Goal: Navigation & Orientation: Find specific page/section

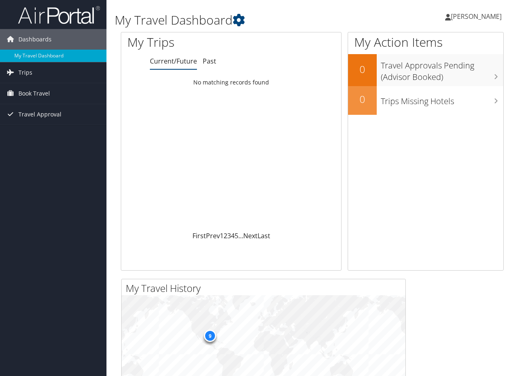
click at [307, 23] on h1 "My Travel Dashboard" at bounding box center [246, 19] width 263 height 17
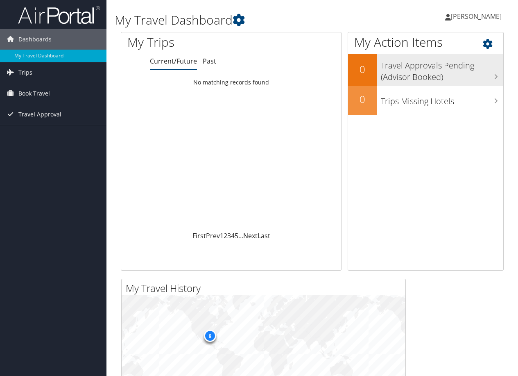
click at [425, 63] on h3 "Travel Approvals Pending (Advisor Booked)" at bounding box center [442, 69] width 122 height 27
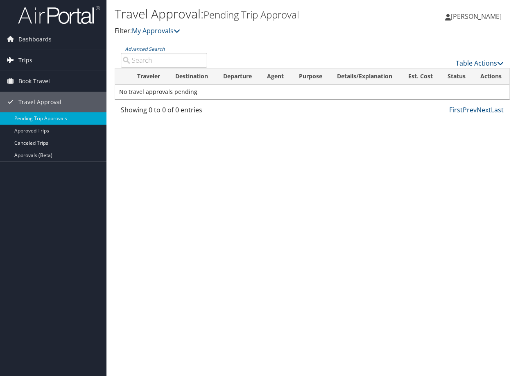
click at [35, 61] on link "Trips" at bounding box center [53, 60] width 106 height 20
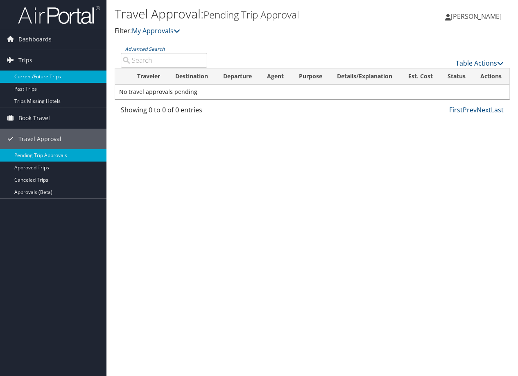
click at [35, 73] on link "Current/Future Trips" at bounding box center [53, 76] width 106 height 12
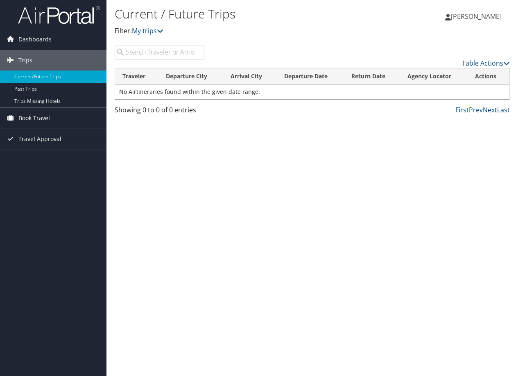
click at [52, 117] on link "Book Travel" at bounding box center [53, 118] width 106 height 20
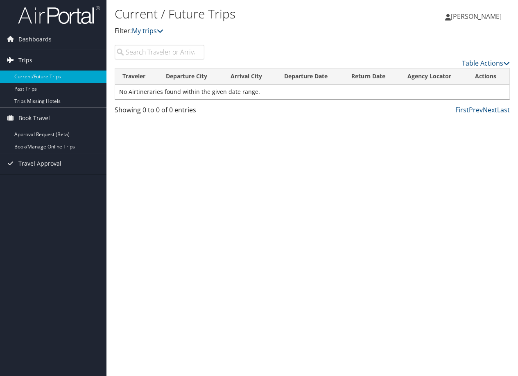
click at [36, 64] on link "Trips" at bounding box center [53, 60] width 106 height 20
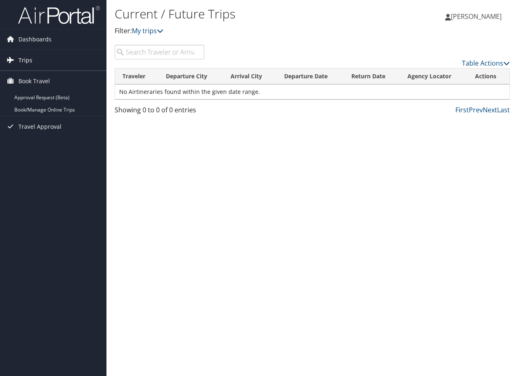
click at [33, 60] on link "Trips" at bounding box center [53, 60] width 106 height 20
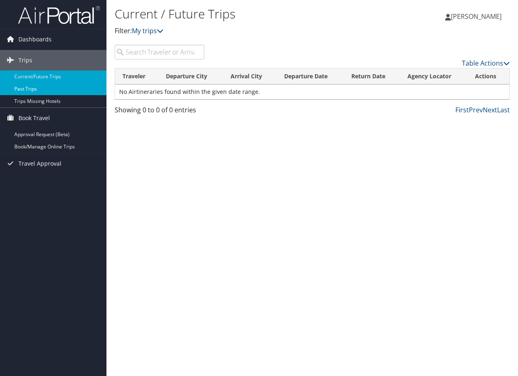
click at [32, 87] on link "Past Trips" at bounding box center [53, 89] width 106 height 12
click at [36, 78] on link "Current/Future Trips" at bounding box center [53, 76] width 106 height 12
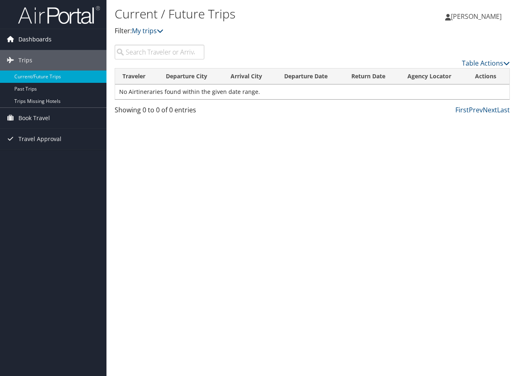
click at [51, 39] on link "Dashboards" at bounding box center [53, 39] width 106 height 20
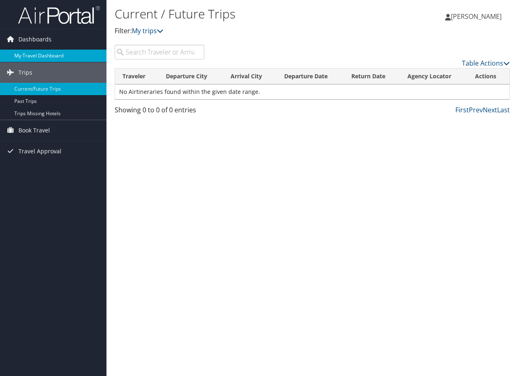
click at [50, 59] on link "My Travel Dashboard" at bounding box center [53, 56] width 106 height 12
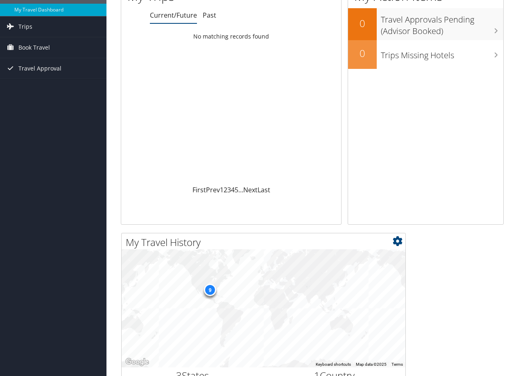
scroll to position [4, 0]
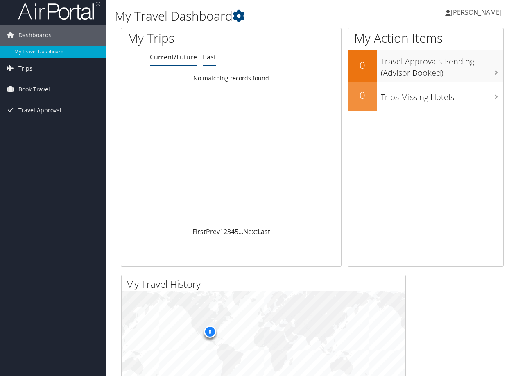
click at [214, 61] on link "Past" at bounding box center [210, 56] width 14 height 9
click at [185, 60] on link "Current/Future" at bounding box center [173, 56] width 47 height 9
click at [68, 72] on link "Trips" at bounding box center [53, 68] width 106 height 20
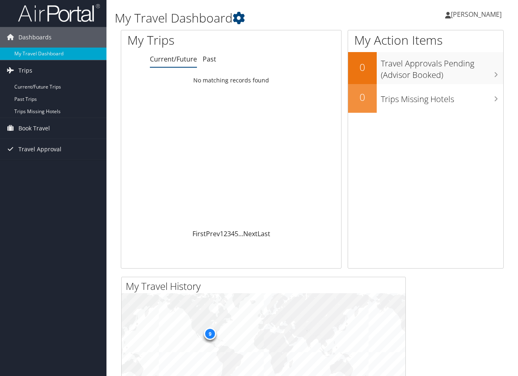
scroll to position [0, 0]
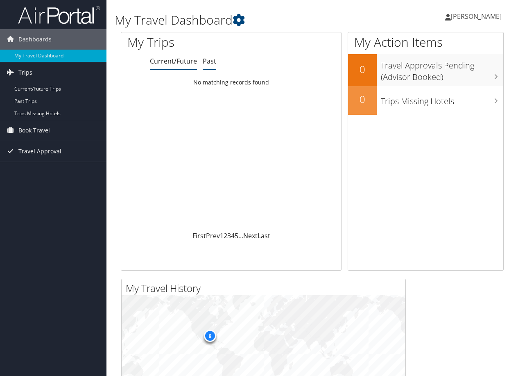
click at [210, 64] on link "Past" at bounding box center [210, 61] width 14 height 9
click at [172, 59] on link "Current/Future" at bounding box center [173, 61] width 47 height 9
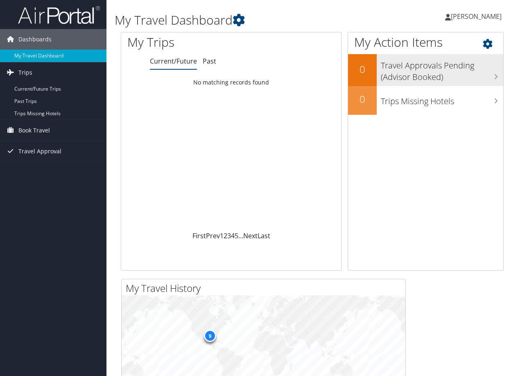
click at [377, 74] on h2 "0" at bounding box center [362, 69] width 29 height 14
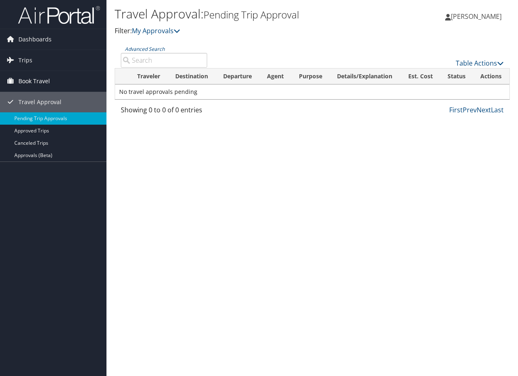
click at [51, 77] on link "Book Travel" at bounding box center [53, 81] width 106 height 20
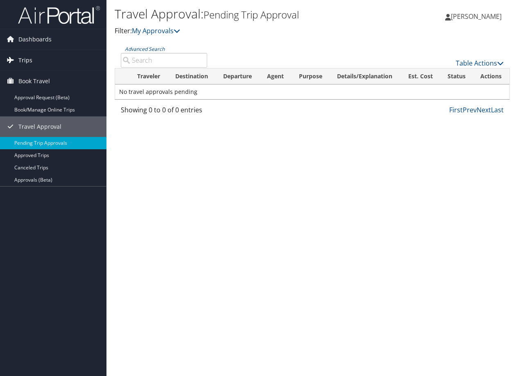
click at [32, 66] on link "Trips" at bounding box center [53, 60] width 106 height 20
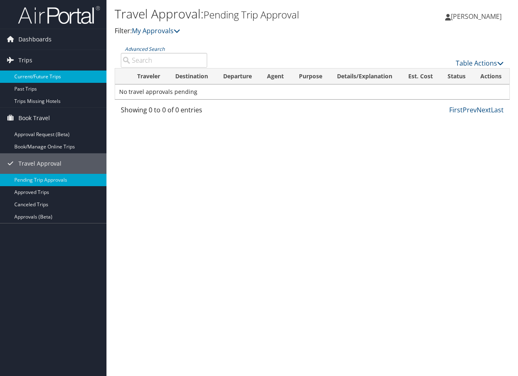
click at [35, 77] on link "Current/Future Trips" at bounding box center [53, 76] width 106 height 12
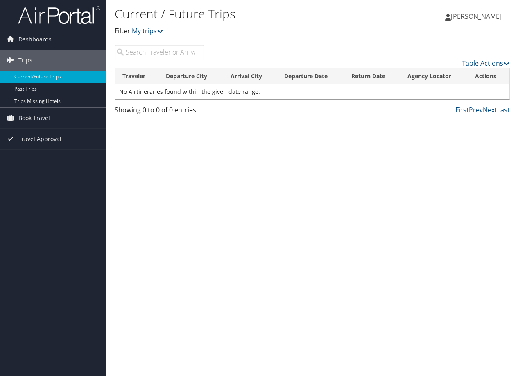
click at [179, 79] on th "Departure City" at bounding box center [190, 76] width 65 height 16
click at [266, 60] on div "Table Actions" at bounding box center [363, 63] width 293 height 10
click at [147, 77] on th "Traveler" at bounding box center [136, 76] width 43 height 16
click at [368, 30] on div "Kevin Melancon Kevin Melancon My Settings Travel Agency Contacts View Travel Pr…" at bounding box center [431, 20] width 173 height 32
click at [51, 120] on link "Book Travel" at bounding box center [53, 118] width 106 height 20
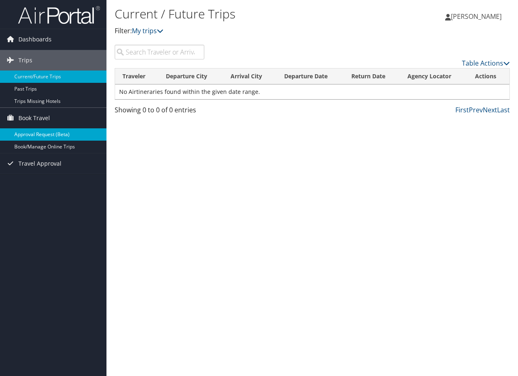
click at [48, 130] on link "Approval Request (Beta)" at bounding box center [53, 134] width 106 height 12
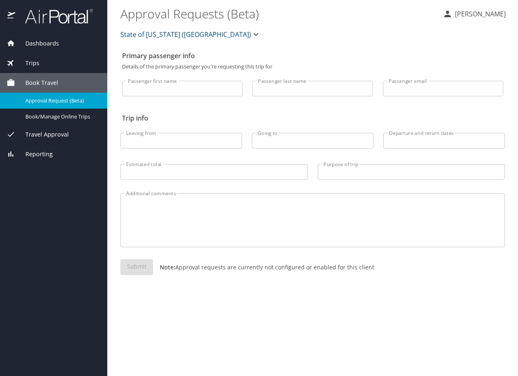
click at [46, 47] on span "Dashboards" at bounding box center [37, 43] width 44 height 9
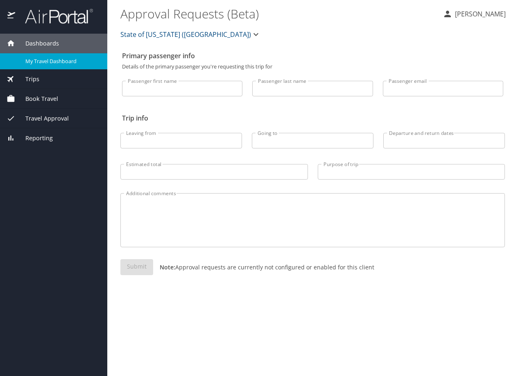
click at [47, 60] on span "My Travel Dashboard" at bounding box center [61, 61] width 72 height 8
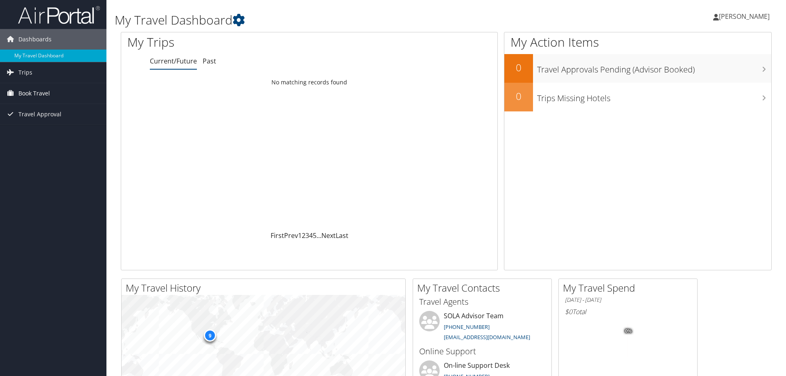
click at [39, 95] on span "Book Travel" at bounding box center [34, 93] width 32 height 20
click at [39, 118] on link "Book/Manage Online Trips" at bounding box center [53, 122] width 106 height 12
